Goal: Task Accomplishment & Management: Manage account settings

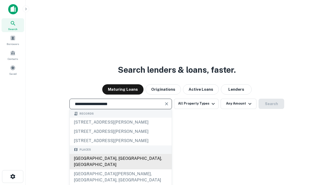
click at [121, 169] on div "[GEOGRAPHIC_DATA], [GEOGRAPHIC_DATA], [GEOGRAPHIC_DATA]" at bounding box center [121, 161] width 102 height 15
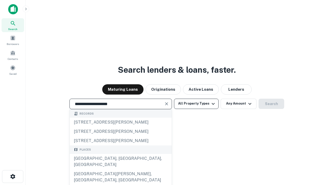
type input "**********"
click at [196, 103] on button "All Property Types" at bounding box center [196, 103] width 45 height 10
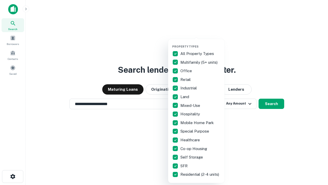
click at [201, 43] on button "button" at bounding box center [200, 43] width 56 height 0
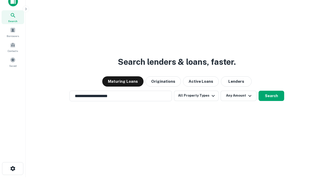
scroll to position [3, 62]
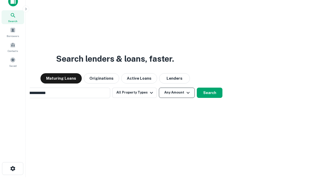
click at [159, 87] on button "Any Amount" at bounding box center [177, 92] width 36 height 10
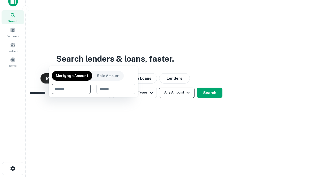
scroll to position [8, 0]
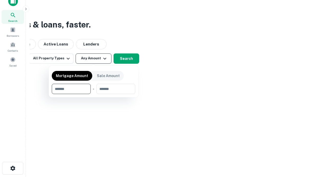
type input "*******"
click at [94, 94] on button "button" at bounding box center [94, 94] width 84 height 0
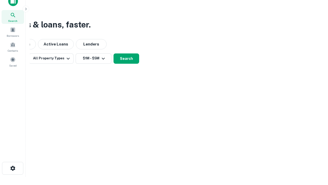
scroll to position [3, 95]
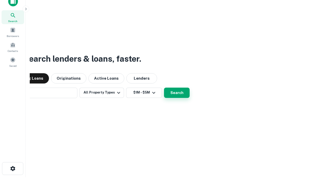
click at [164, 87] on button "Search" at bounding box center [177, 92] width 26 height 10
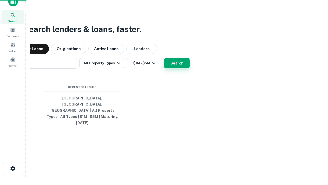
scroll to position [14, 145]
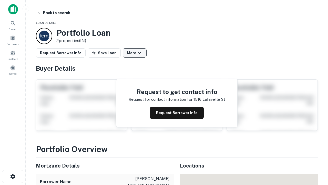
click at [135, 53] on button "More" at bounding box center [135, 52] width 24 height 9
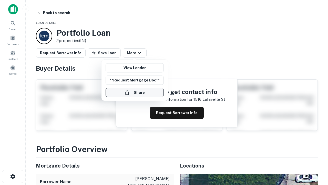
click at [135, 92] on button "Share" at bounding box center [135, 92] width 58 height 9
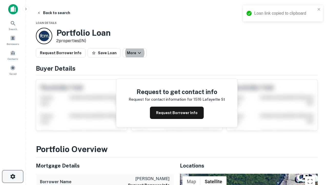
click at [13, 176] on icon "button" at bounding box center [13, 176] width 6 height 6
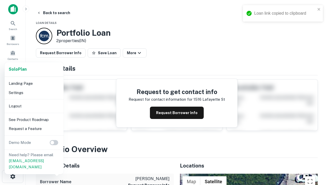
click at [34, 106] on li "Logout" at bounding box center [34, 105] width 55 height 9
